Goal: Check status: Check status

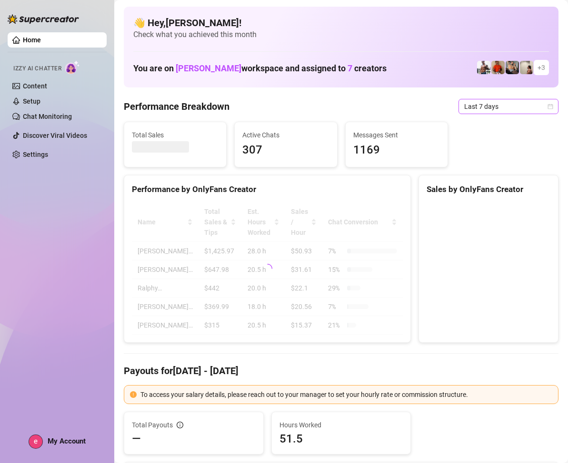
click at [547, 108] on icon "calendar" at bounding box center [550, 107] width 6 height 6
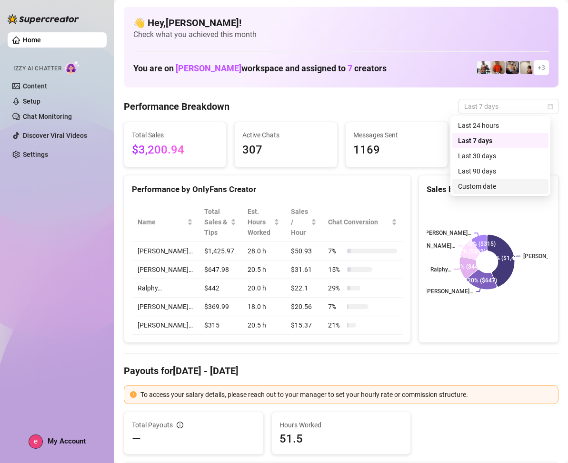
click at [495, 181] on div "Custom date" at bounding box center [500, 186] width 85 height 10
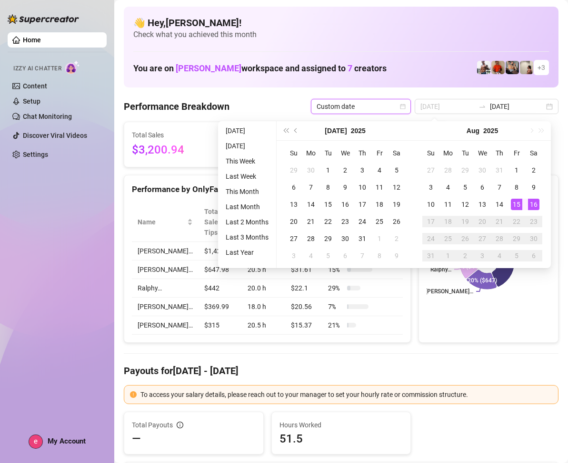
type input "[DATE]"
click at [534, 202] on div "16" at bounding box center [533, 204] width 11 height 11
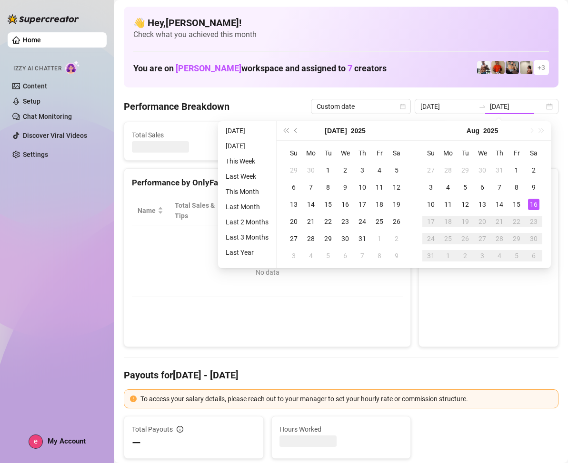
type input "[DATE]"
